Goal: Task Accomplishment & Management: Use online tool/utility

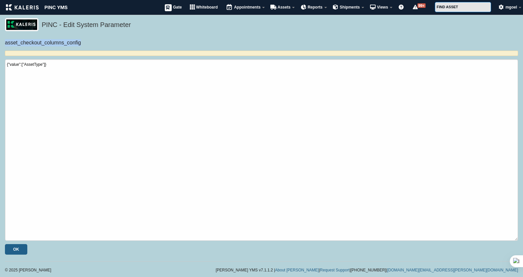
drag, startPoint x: 3, startPoint y: 41, endPoint x: 90, endPoint y: 39, distance: 87.4
click at [90, 39] on div "asset_checkout_columns_config {"value":["AssetType"]} OK" at bounding box center [261, 146] width 523 height 215
drag, startPoint x: 90, startPoint y: 39, endPoint x: 44, endPoint y: 98, distance: 74.9
click at [44, 98] on textarea "{"value":["AssetType"]}" at bounding box center [261, 149] width 513 height 181
drag, startPoint x: 4, startPoint y: 43, endPoint x: 100, endPoint y: 47, distance: 96.0
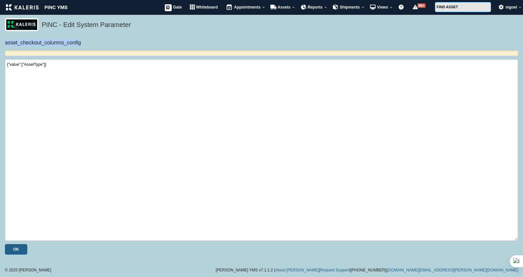
click at [100, 47] on div "asset_checkout_columns_config {"value":["AssetType"]} OK" at bounding box center [261, 146] width 523 height 215
drag, startPoint x: 100, startPoint y: 47, endPoint x: 43, endPoint y: 78, distance: 65.4
click at [20, 43] on h6 "asset_checkout_columns_config" at bounding box center [261, 42] width 513 height 7
drag, startPoint x: 4, startPoint y: 44, endPoint x: 97, endPoint y: 46, distance: 92.7
click at [97, 46] on div "asset_checkout_columns_config {"value":["AssetType"]} OK" at bounding box center [261, 146] width 523 height 215
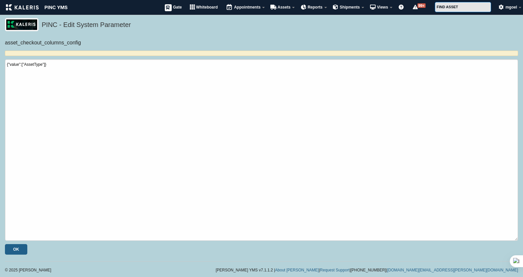
click at [111, 38] on div "PINC - Edit System Parameter" at bounding box center [261, 28] width 523 height 21
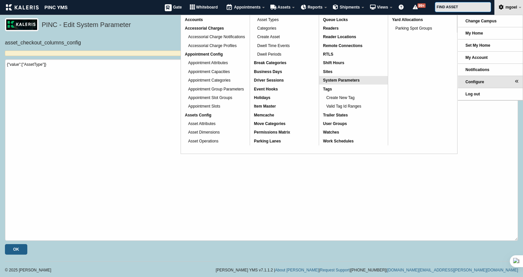
click at [350, 79] on span "System Parameters" at bounding box center [341, 80] width 36 height 5
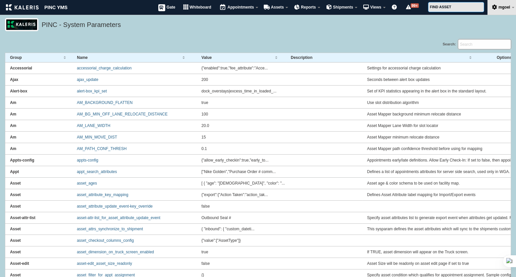
click at [487, 45] on input "Search:" at bounding box center [484, 44] width 53 height 10
type input "s"
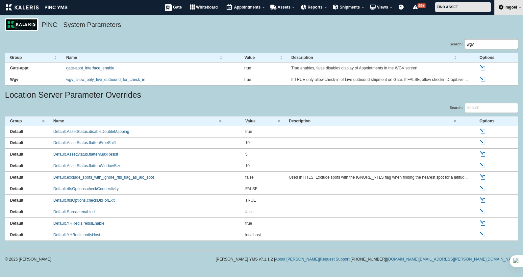
type input "wgv"
click at [102, 67] on link "gate-appt_interface_enable" at bounding box center [90, 68] width 48 height 5
click at [127, 80] on link "wgv_allow_only_live_outbound_for_check_in" at bounding box center [105, 79] width 79 height 5
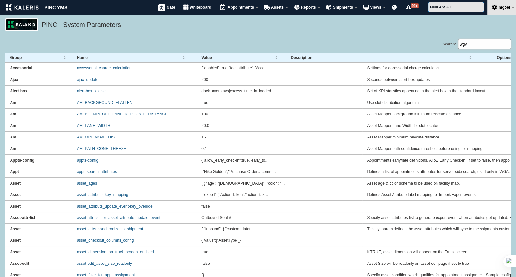
click at [482, 49] on input "wgv" at bounding box center [484, 44] width 53 height 10
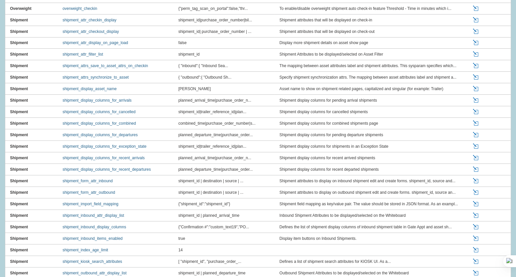
scroll to position [42, 0]
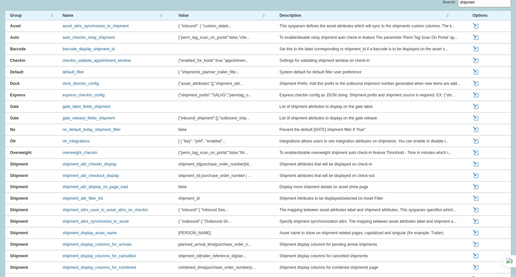
type input "shipmen"
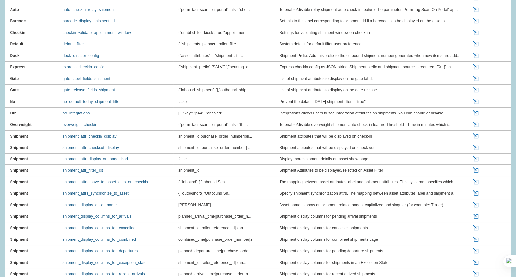
scroll to position [73, 0]
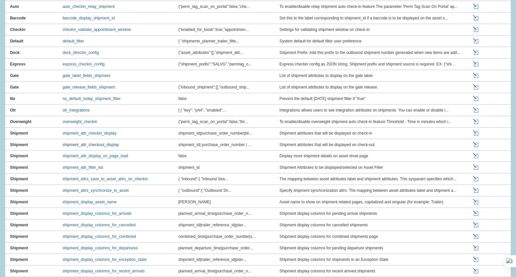
click at [109, 143] on link "shipment_attr_checkout_display" at bounding box center [90, 144] width 56 height 5
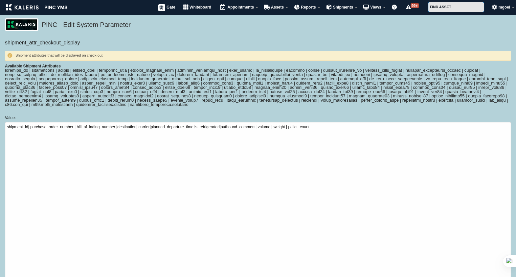
click at [28, 43] on h6 "shipment_attr_checkout_display" at bounding box center [258, 42] width 506 height 7
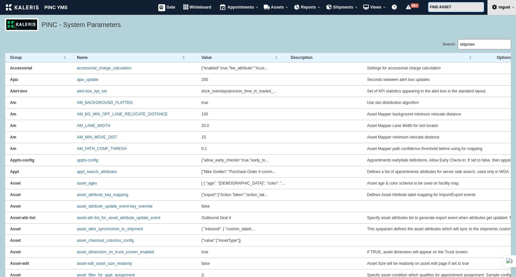
click at [480, 47] on input "shipmen" at bounding box center [484, 44] width 53 height 10
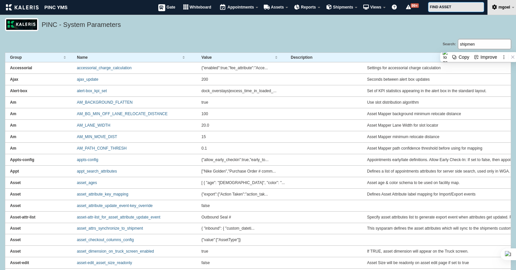
paste input "asset_checkout_columns_config"
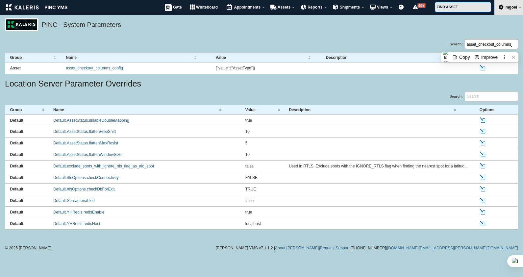
scroll to position [0, 13]
type input "asset_checkout_columns_config"
click at [104, 66] on link "asset_checkout_columns_config" at bounding box center [94, 68] width 57 height 5
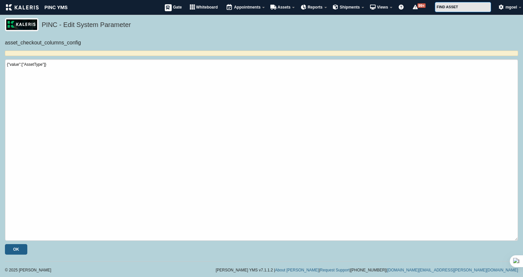
click at [78, 43] on h6 "asset_checkout_columns_config" at bounding box center [261, 42] width 513 height 7
drag, startPoint x: 78, startPoint y: 44, endPoint x: 178, endPoint y: 42, distance: 100.2
click at [178, 42] on h6 "asset_checkout_columns_config" at bounding box center [261, 42] width 513 height 7
click at [166, 100] on textarea "{"value":["AssetType"]}" at bounding box center [261, 149] width 513 height 181
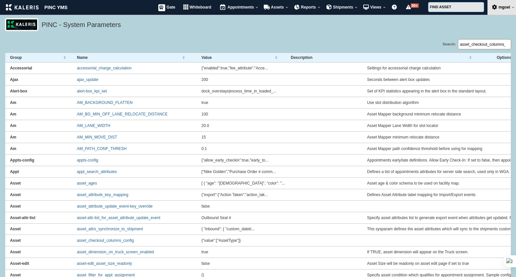
click at [508, 45] on input "asset_checkout_columns_config" at bounding box center [484, 44] width 53 height 10
click at [478, 43] on input "Search:" at bounding box center [484, 44] width 53 height 10
type input "a"
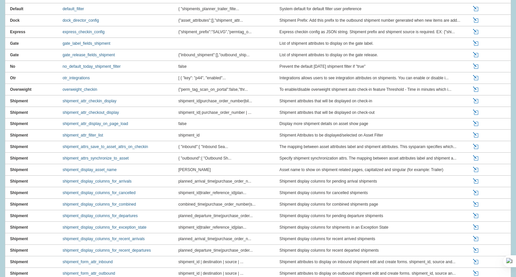
scroll to position [115, 0]
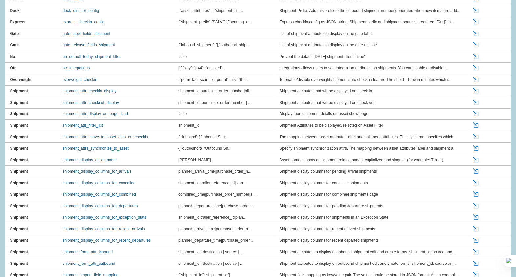
type input "shipment"
click at [108, 171] on link "shipment_display_columns_for_arrivals" at bounding box center [96, 171] width 69 height 5
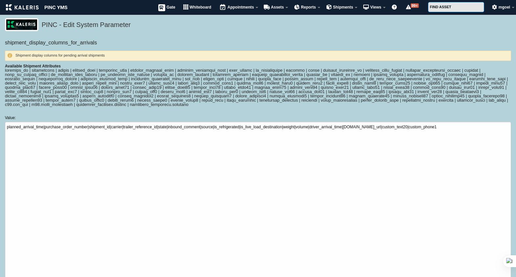
drag, startPoint x: 7, startPoint y: 71, endPoint x: 280, endPoint y: 105, distance: 275.6
click at [280, 105] on div at bounding box center [258, 87] width 506 height 38
click at [184, 103] on div at bounding box center [258, 87] width 506 height 38
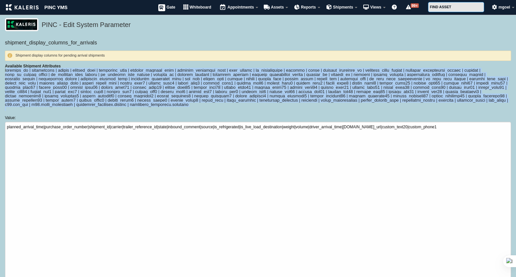
drag, startPoint x: 5, startPoint y: 70, endPoint x: 346, endPoint y: 113, distance: 343.8
click at [346, 113] on form "shipment_display_columns_for_arrivals Shipment display columns for pending arri…" at bounding box center [258, 177] width 506 height 277
click at [139, 106] on div at bounding box center [258, 87] width 506 height 38
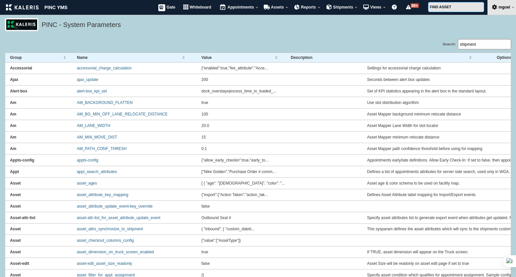
click at [480, 45] on input "shipment" at bounding box center [484, 44] width 53 height 10
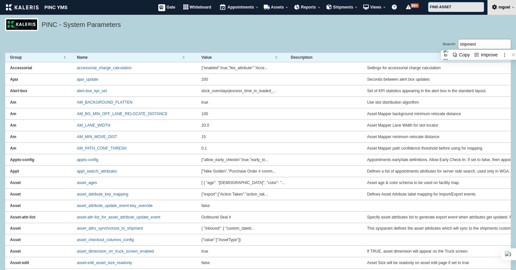
click at [480, 45] on input "shipment" at bounding box center [484, 44] width 53 height 10
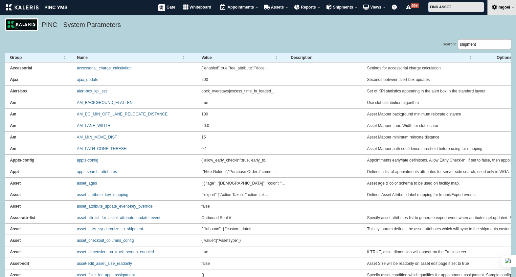
paste input "gate-appt_editable_asset_attrs_on_checkin"
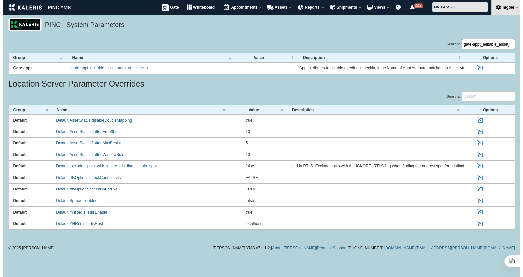
scroll to position [0, 33]
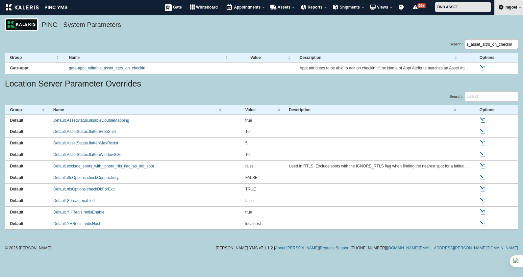
type input "gate-appt_editable_asset_attrs_on_checkin"
click at [130, 67] on link "gate-appt_editable_asset_attrs_on_checkin" at bounding box center [107, 68] width 76 height 5
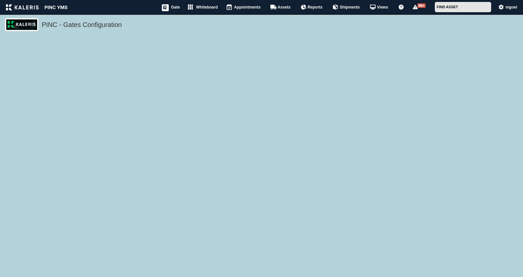
select select "10"
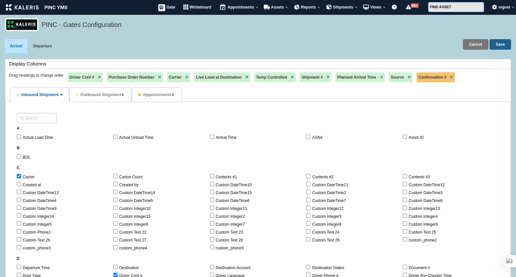
click at [25, 186] on label "Created at" at bounding box center [65, 185] width 97 height 8
click at [21, 186] on input "Created at" at bounding box center [19, 184] width 4 height 4
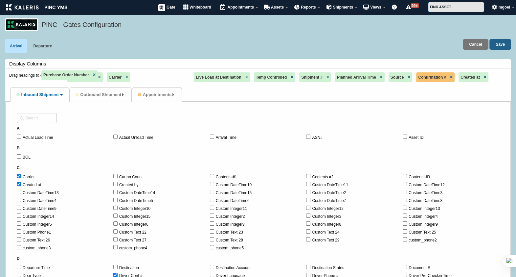
drag, startPoint x: 128, startPoint y: 76, endPoint x: 63, endPoint y: 75, distance: 64.4
click at [42, 46] on link "Departure" at bounding box center [42, 46] width 29 height 14
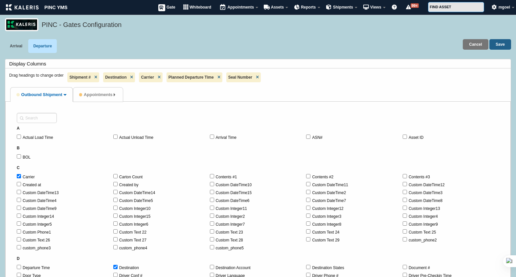
select select "10"
click at [16, 48] on link "Arrival" at bounding box center [16, 46] width 22 height 14
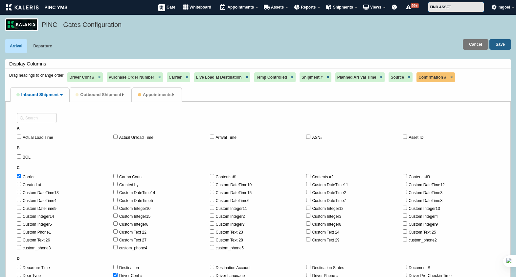
select select "10"
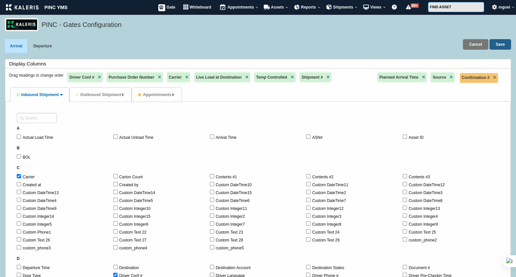
drag, startPoint x: 433, startPoint y: 79, endPoint x: 478, endPoint y: 80, distance: 45.0
click at [477, 41] on link "Cancel" at bounding box center [475, 44] width 25 height 11
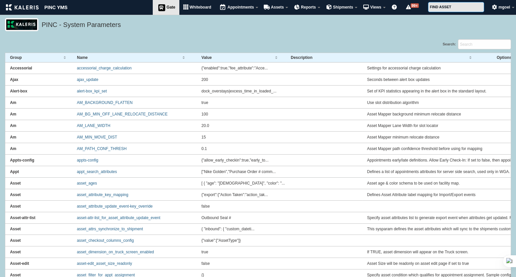
click at [166, 12] on link "Gate" at bounding box center [166, 7] width 27 height 15
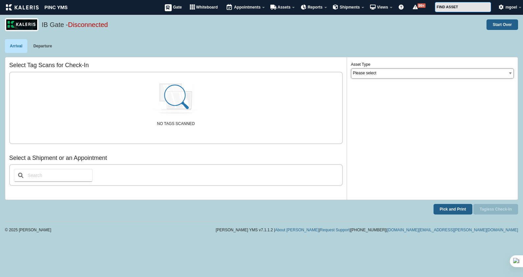
click at [406, 75] on select "Please select Tanker CTC_Trailer Visitor Trailer Reefer Tractor" at bounding box center [432, 73] width 163 height 10
click at [366, 186] on div "Asset Type Please select Tanker CTC_Trailer Visitor Trailer Reefer Tractor" at bounding box center [432, 128] width 171 height 142
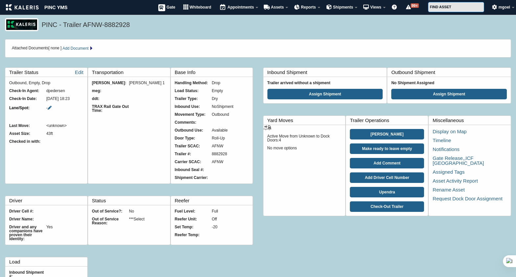
click at [244, 31] on h5 "PINC - Trailer AFNW-8882928" at bounding box center [275, 25] width 466 height 11
